Goal: Find specific page/section: Find specific page/section

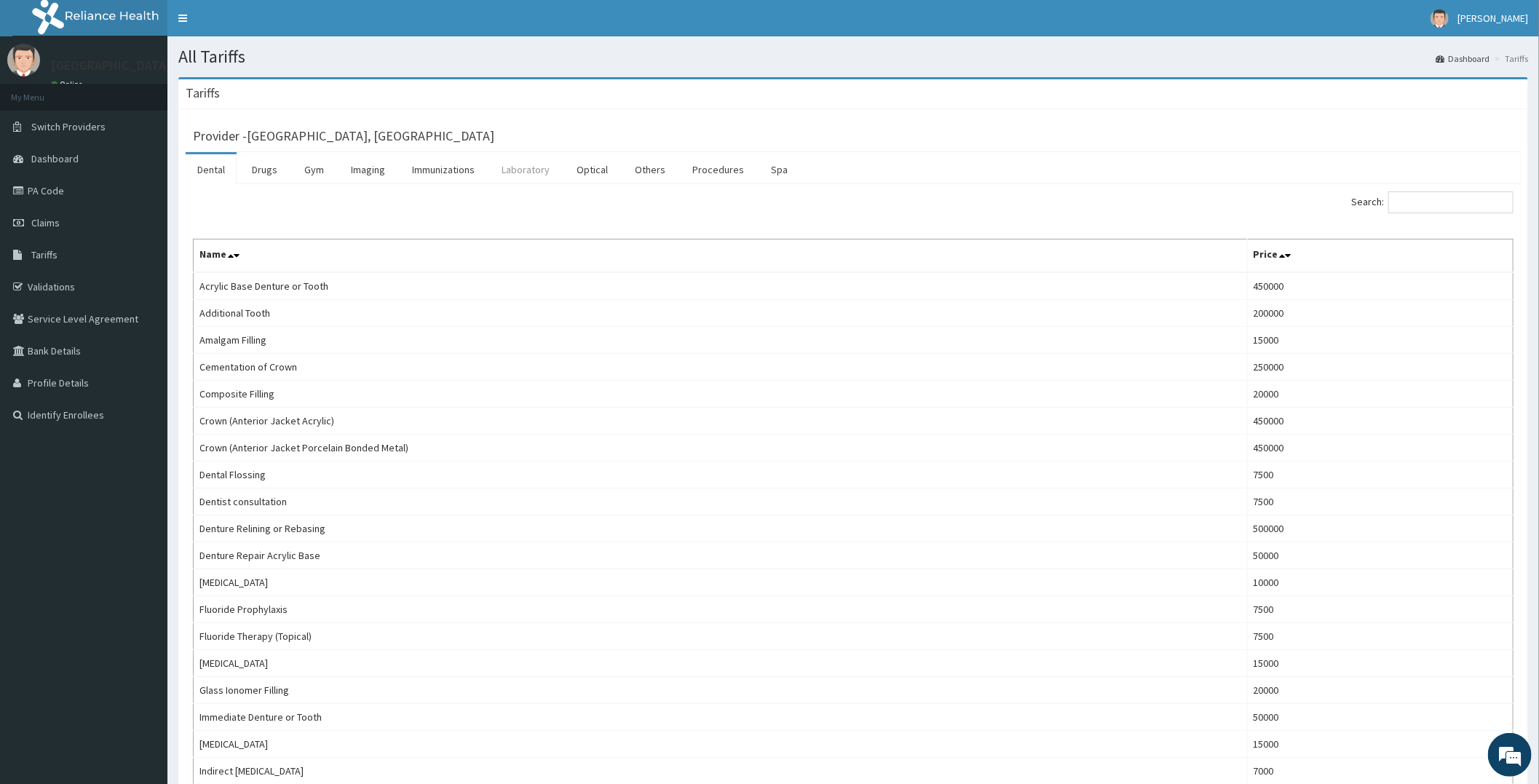
click at [508, 160] on link "Laboratory" at bounding box center [525, 169] width 71 height 30
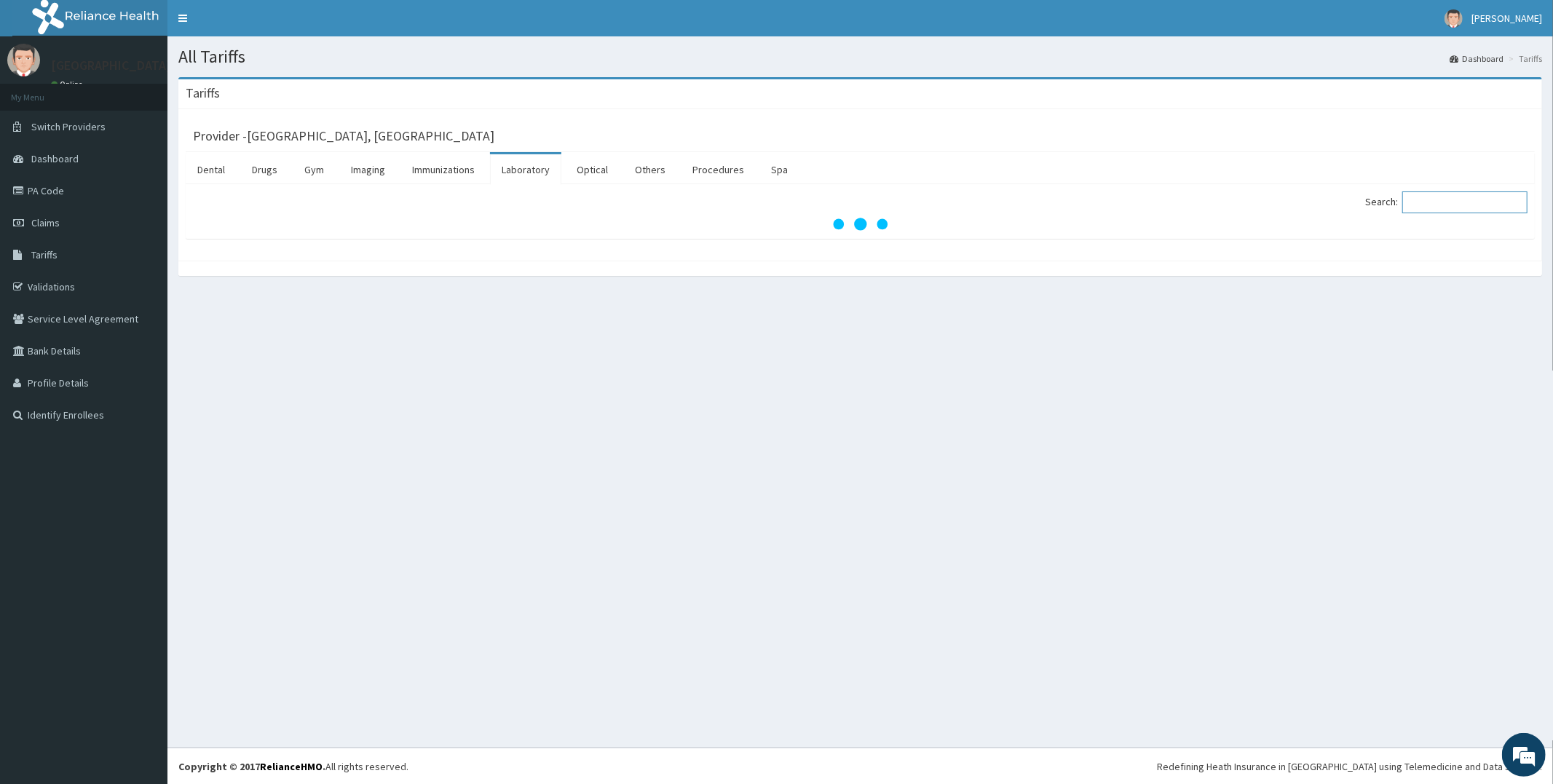
click at [1453, 195] on input "Search:" at bounding box center [1464, 203] width 125 height 22
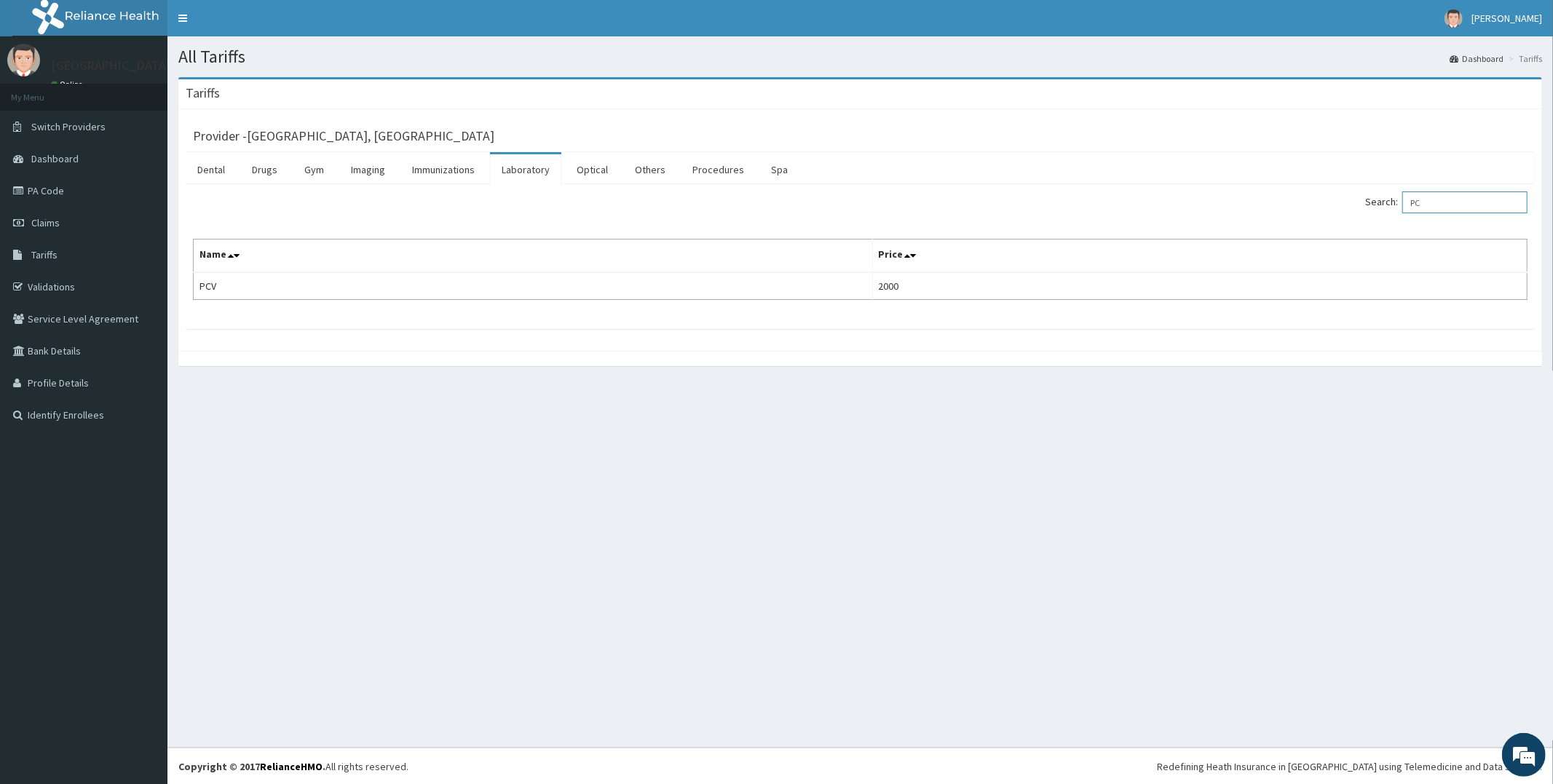
type input "P"
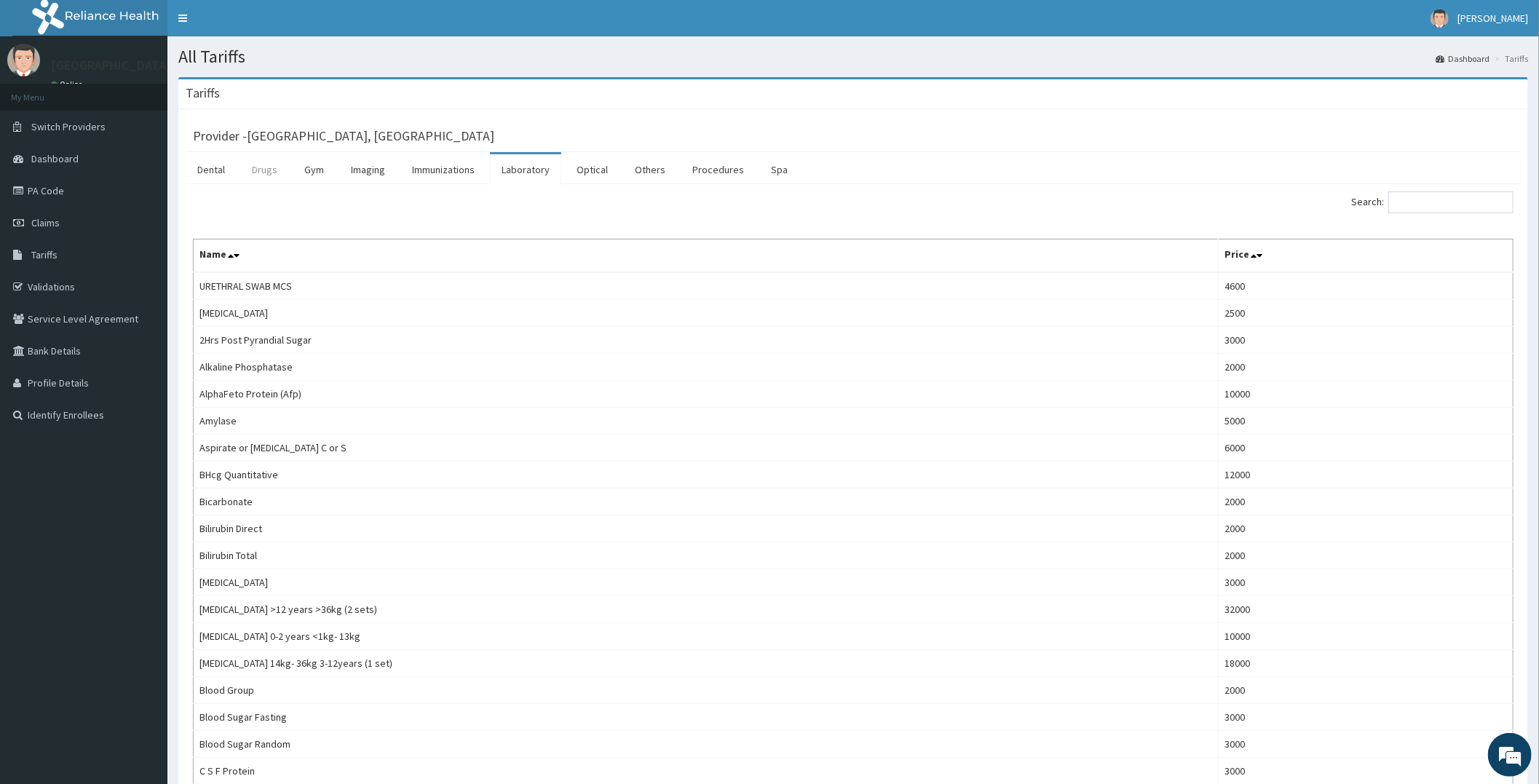
click at [261, 172] on link "Drugs" at bounding box center [265, 169] width 49 height 30
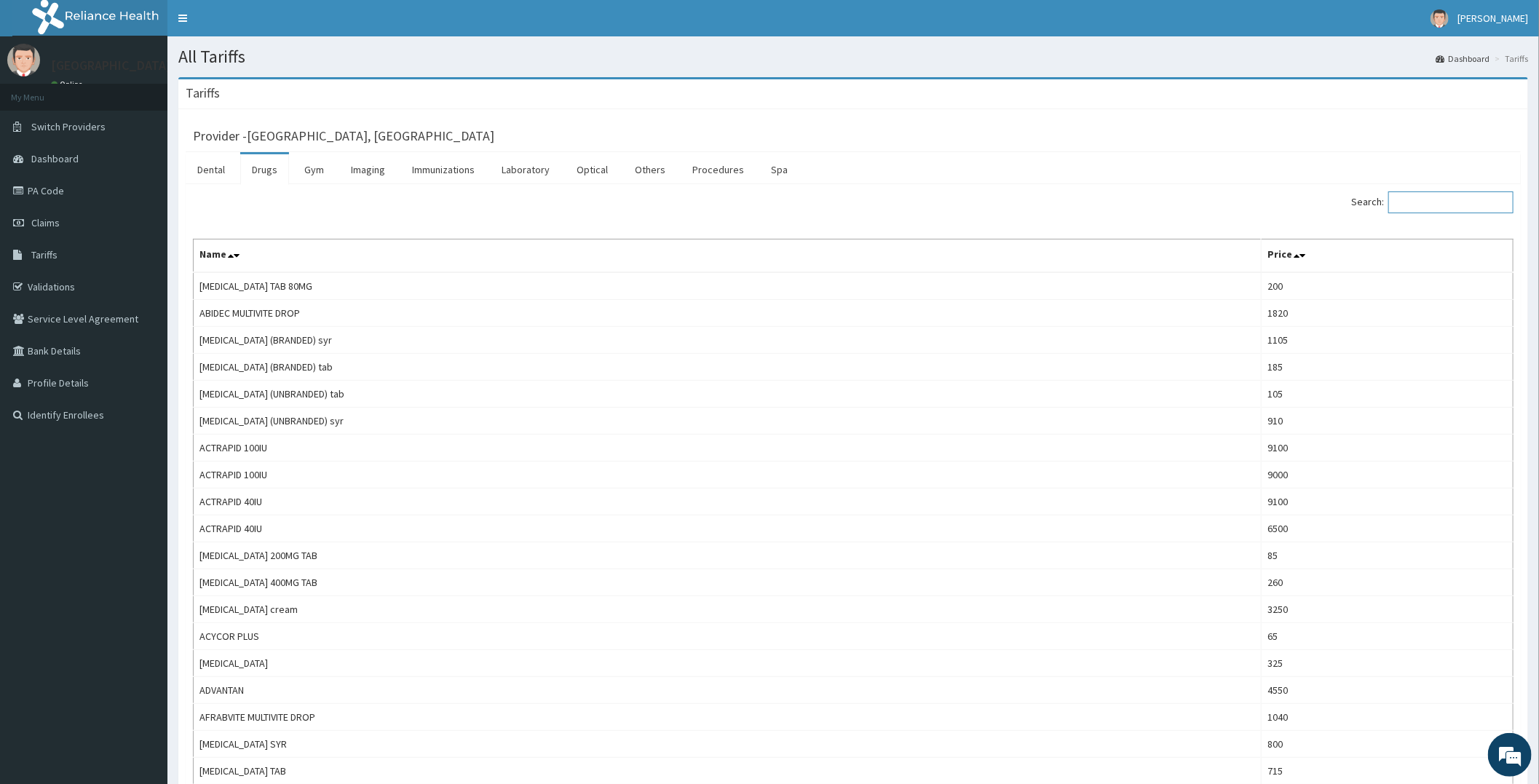
click at [1407, 206] on input "Search:" at bounding box center [1449, 203] width 125 height 22
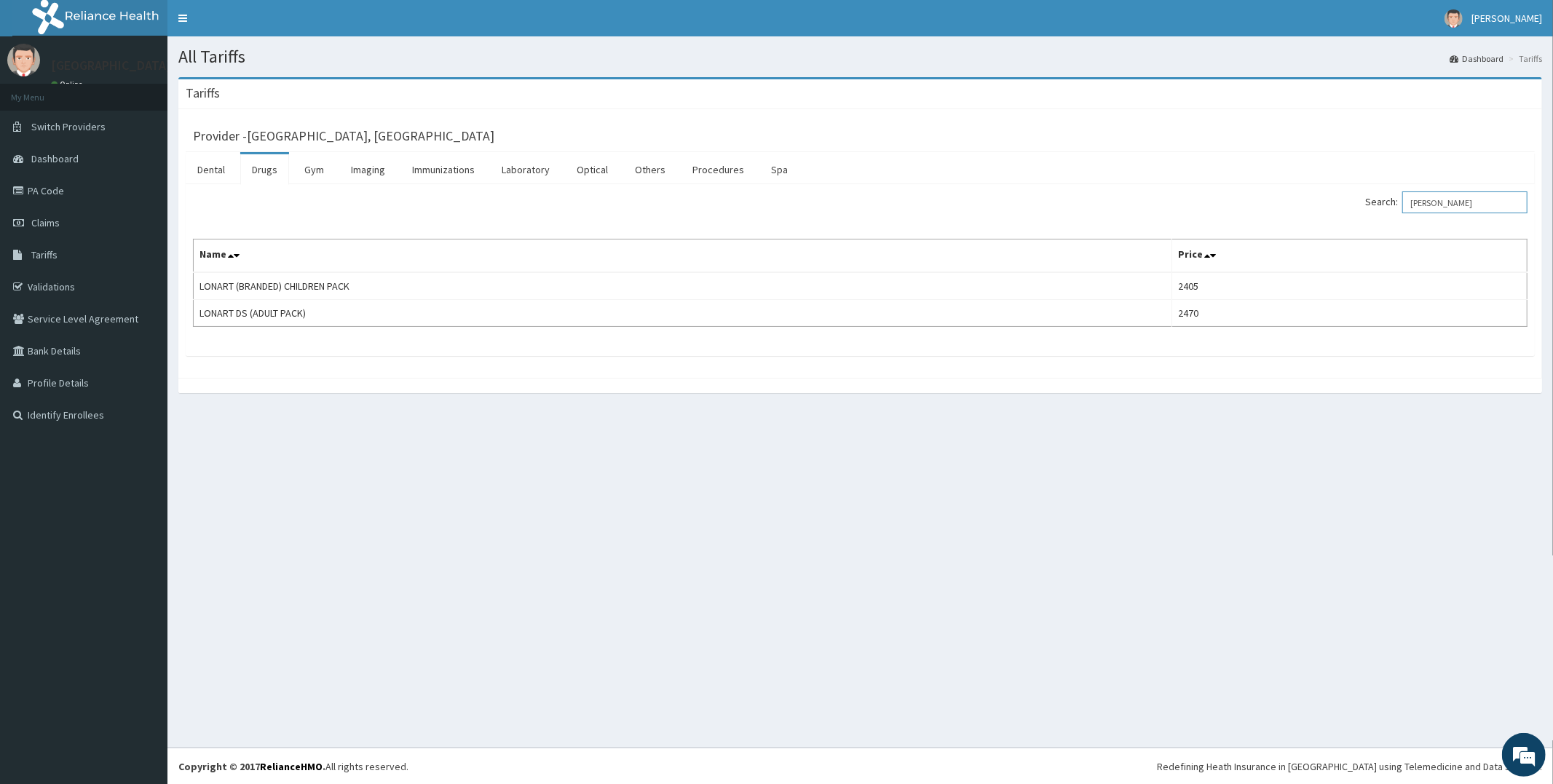
click at [1480, 194] on input "[PERSON_NAME]" at bounding box center [1464, 203] width 125 height 22
type input "L"
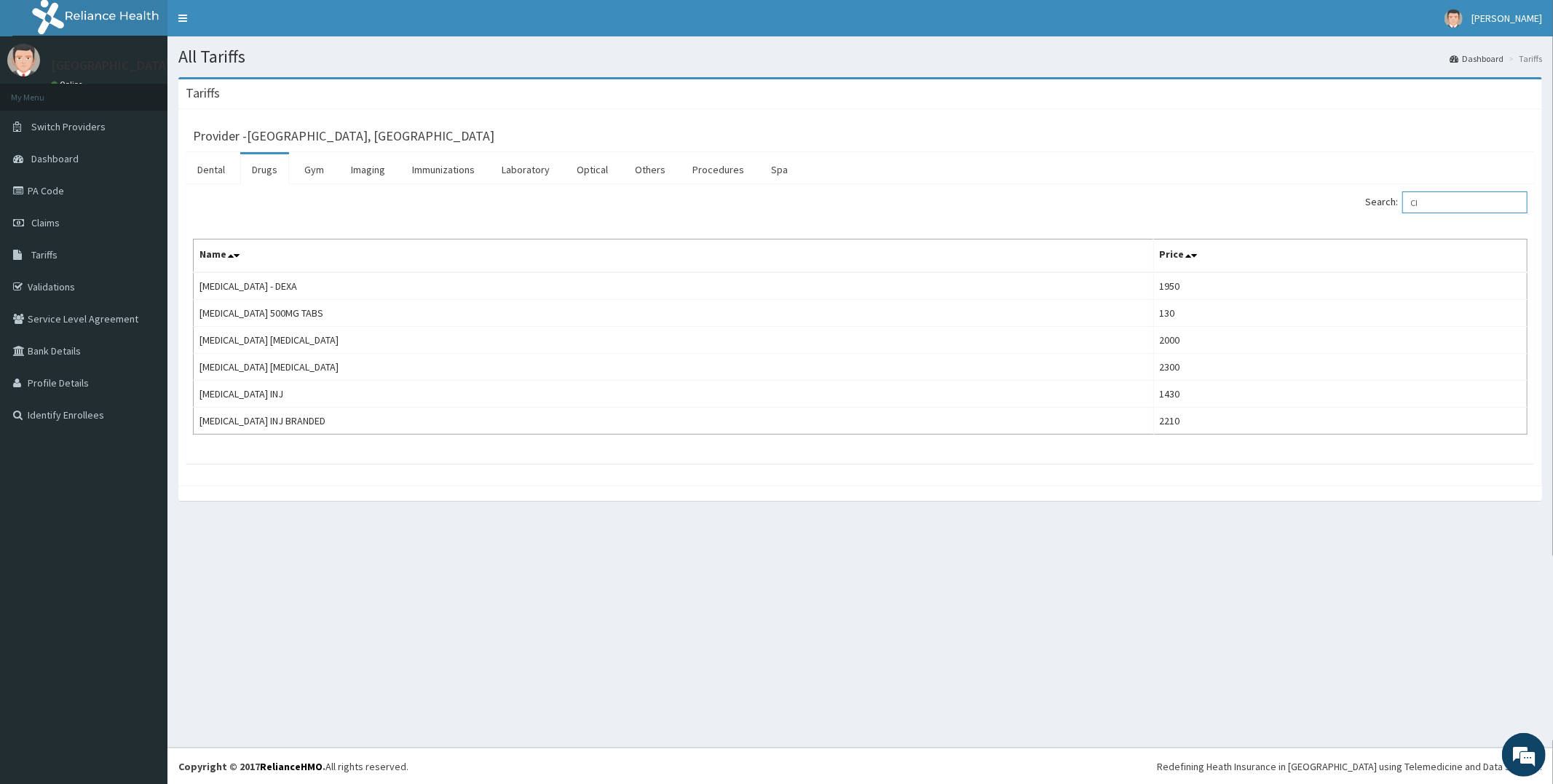
type input "C"
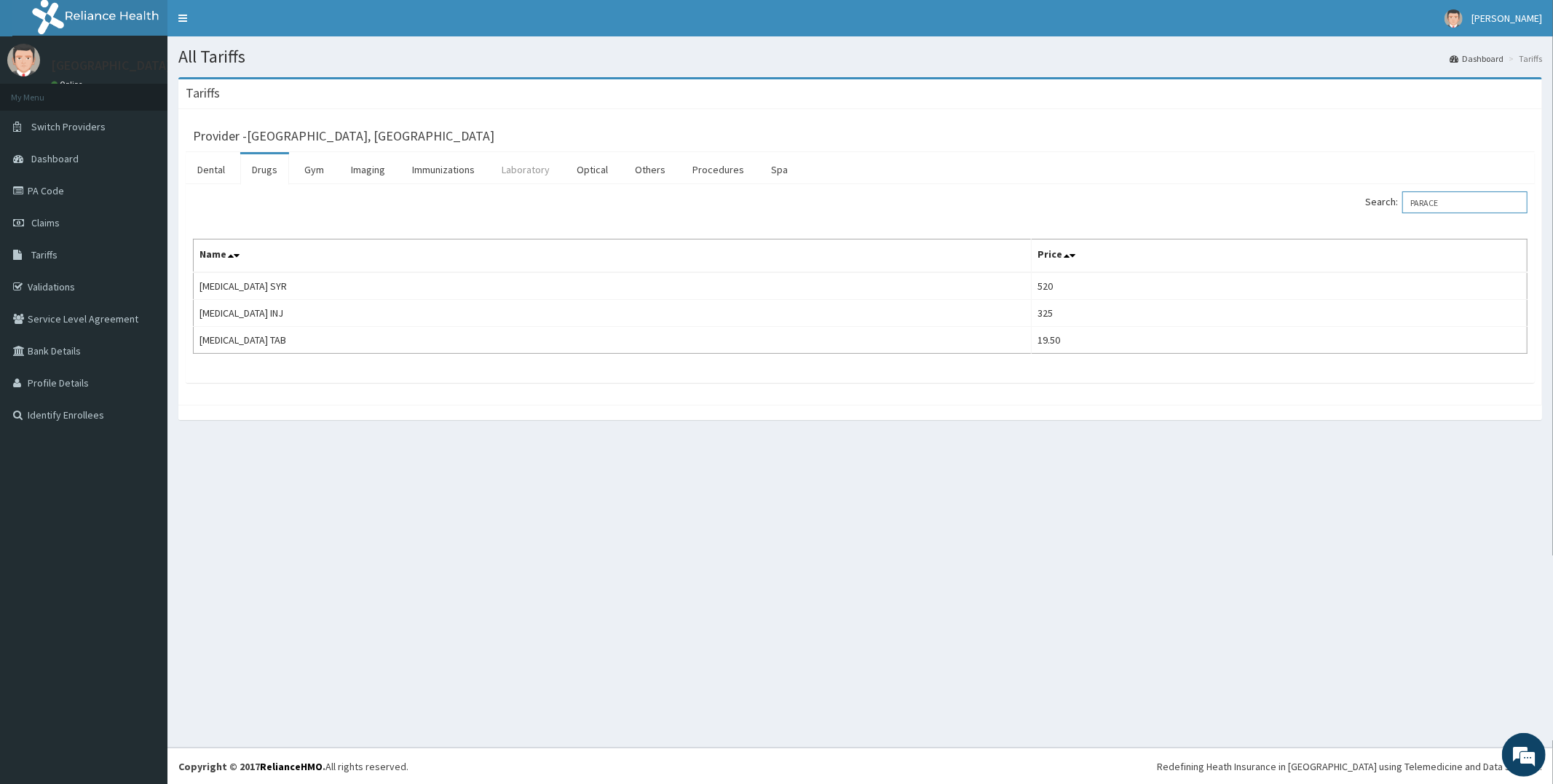
type input "PARACE"
click at [513, 163] on link "Laboratory" at bounding box center [526, 169] width 71 height 30
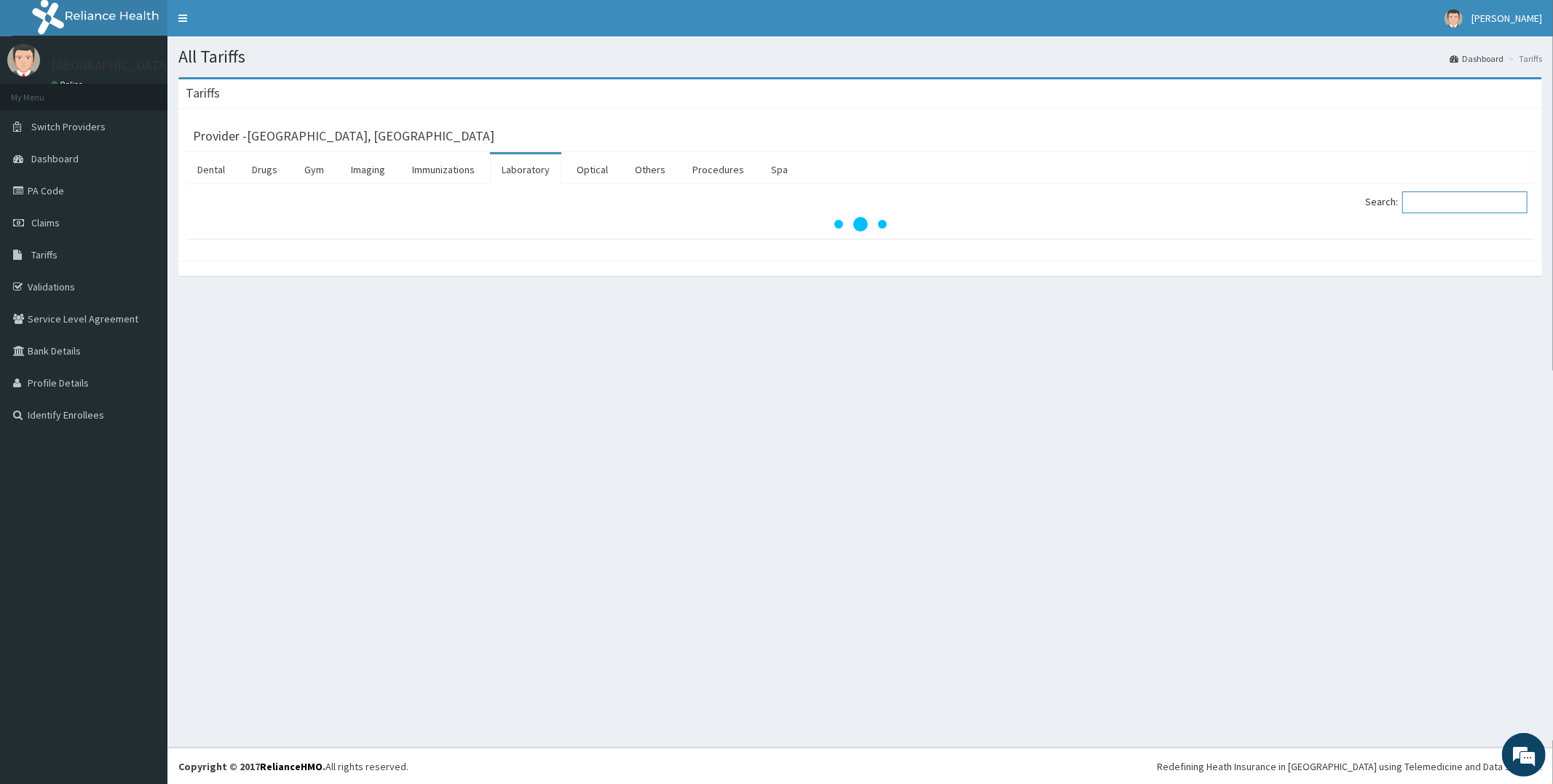
click at [1470, 201] on input "Search:" at bounding box center [1464, 203] width 125 height 22
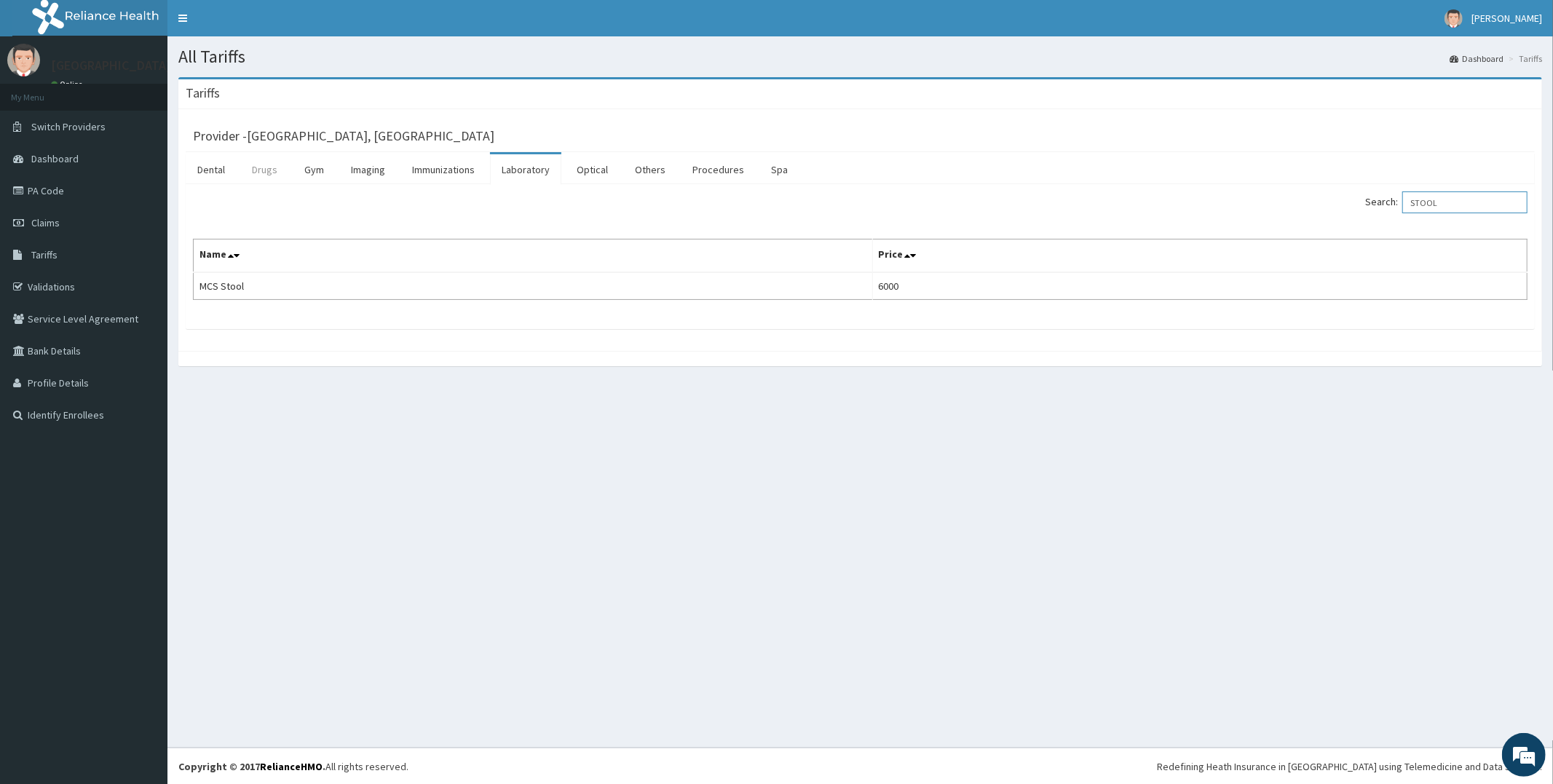
type input "STOOL"
click at [285, 162] on link "Drugs" at bounding box center [265, 169] width 49 height 30
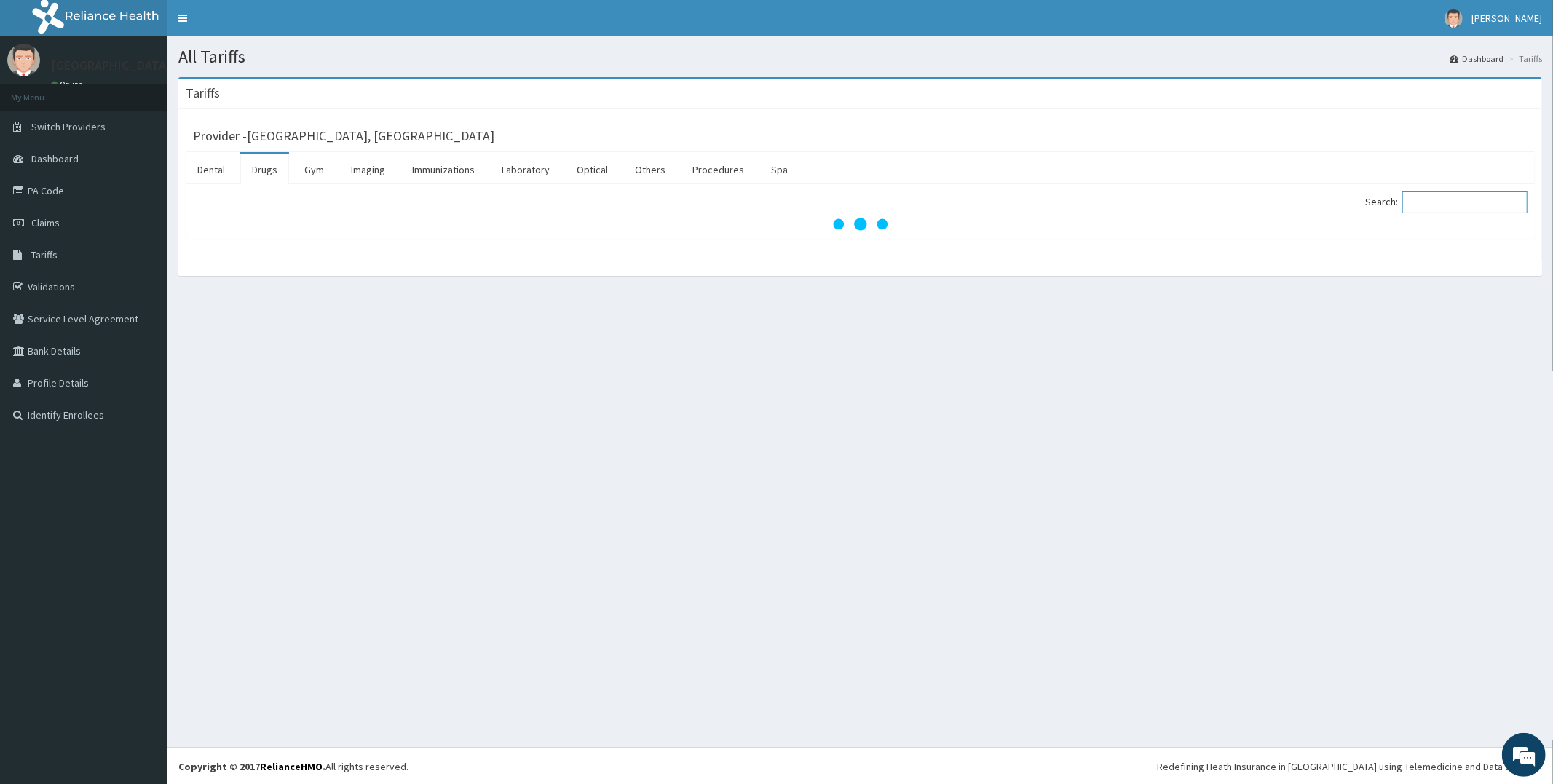
click at [1474, 194] on input "Search:" at bounding box center [1464, 203] width 125 height 22
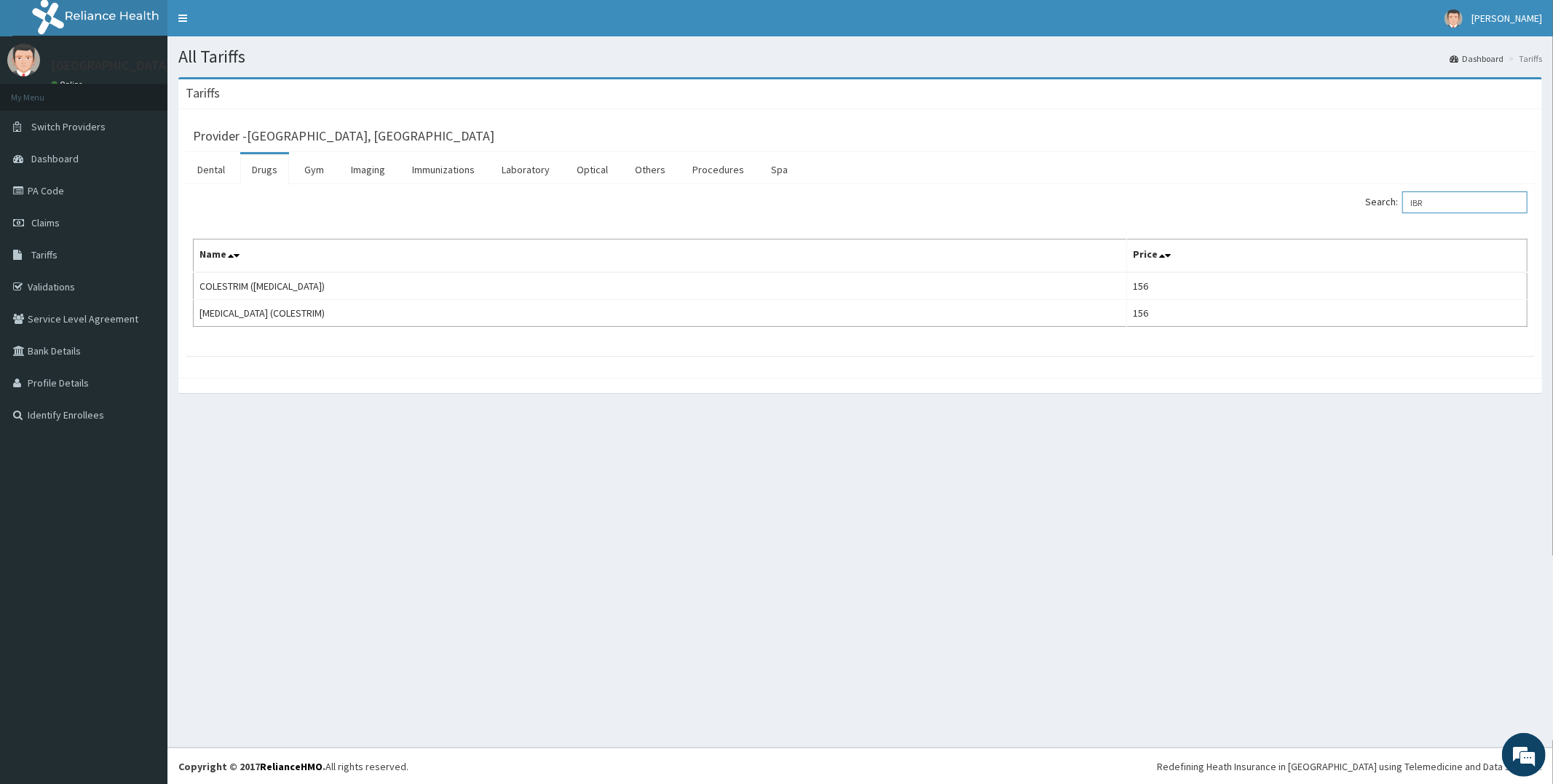
type input "IB"
